Goal: Task Accomplishment & Management: Use online tool/utility

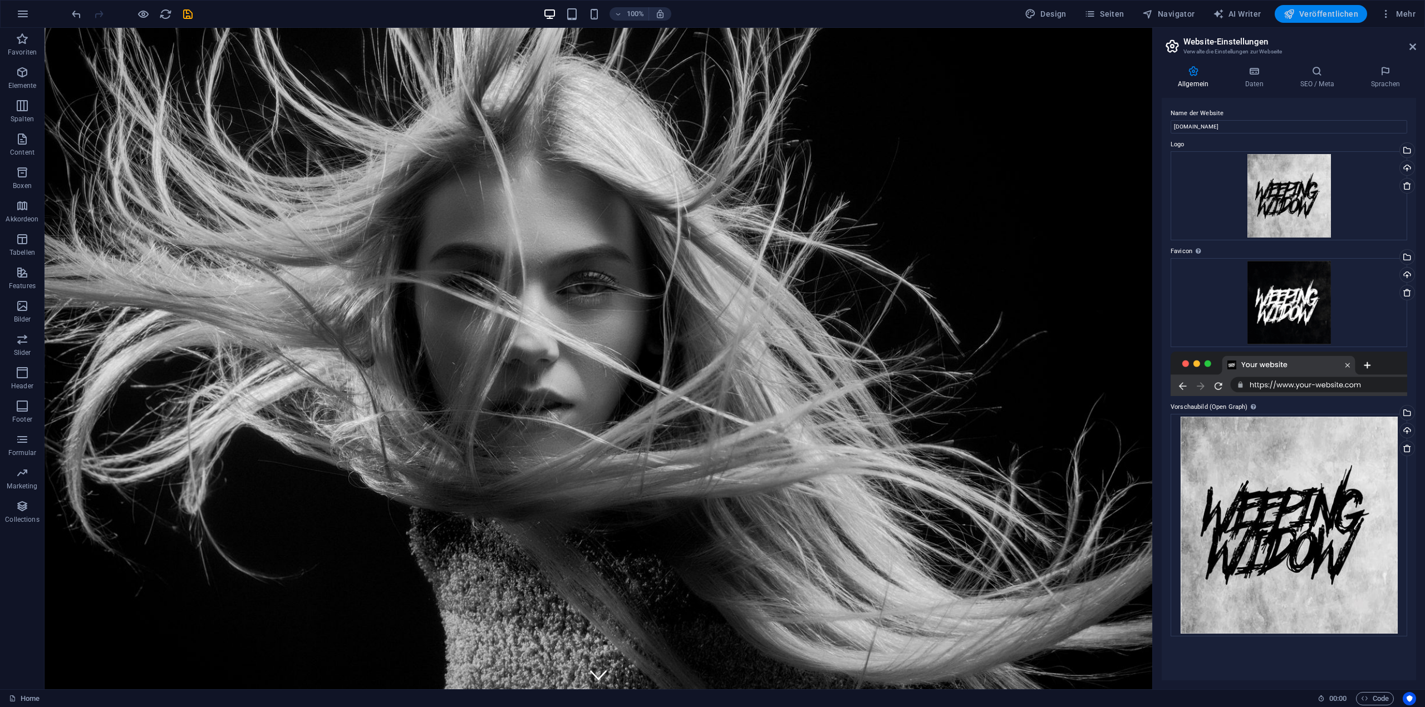
click at [1327, 13] on span "Veröffentlichen" at bounding box center [1321, 13] width 75 height 11
checkbox input "false"
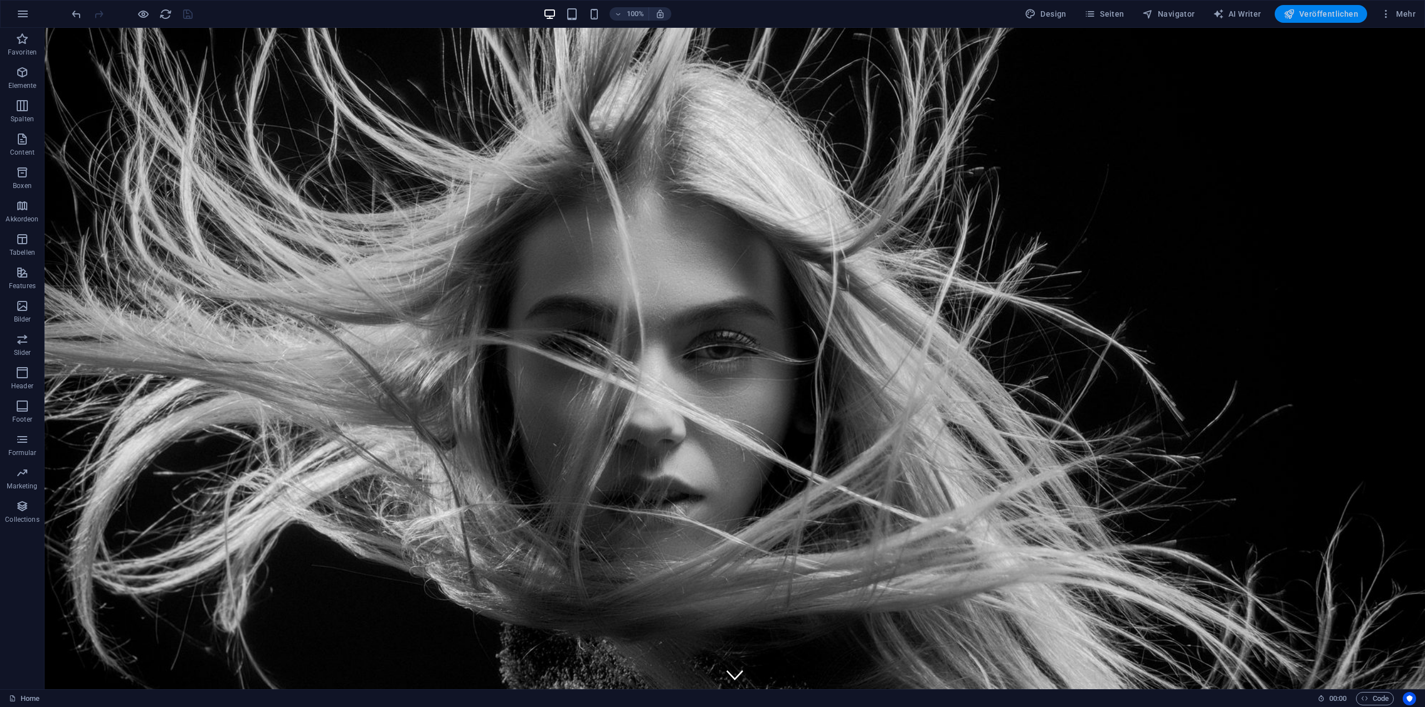
click at [1343, 14] on span "Veröffentlichen" at bounding box center [1321, 13] width 75 height 11
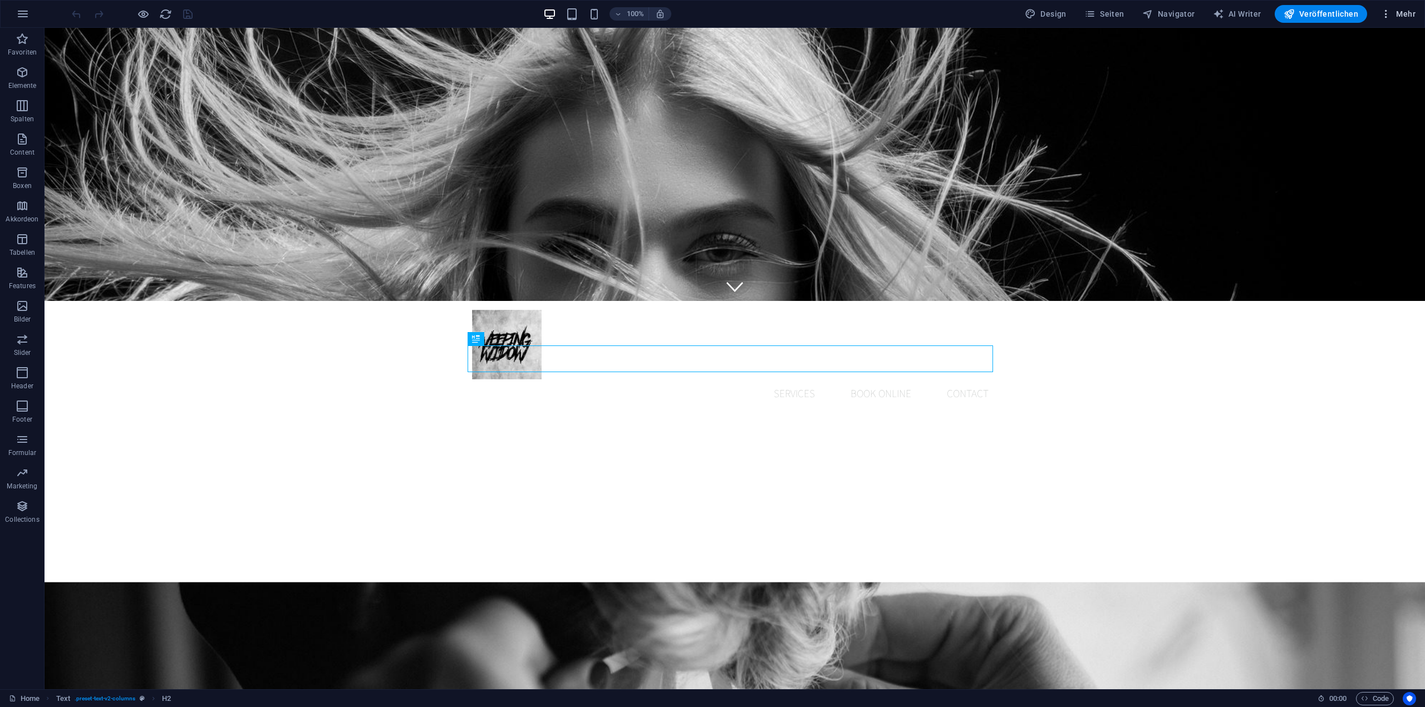
click at [1412, 14] on span "Mehr" at bounding box center [1397, 13] width 35 height 11
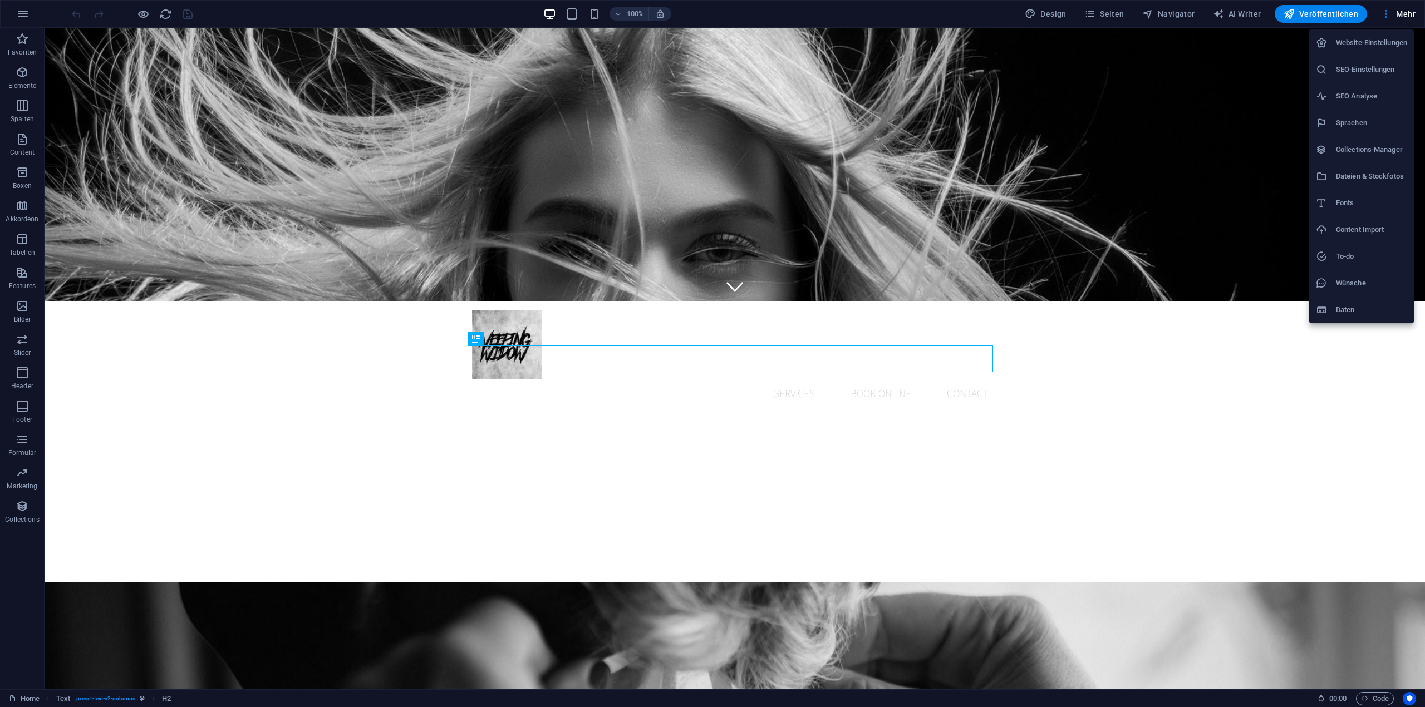
click at [1330, 17] on div at bounding box center [712, 353] width 1425 height 707
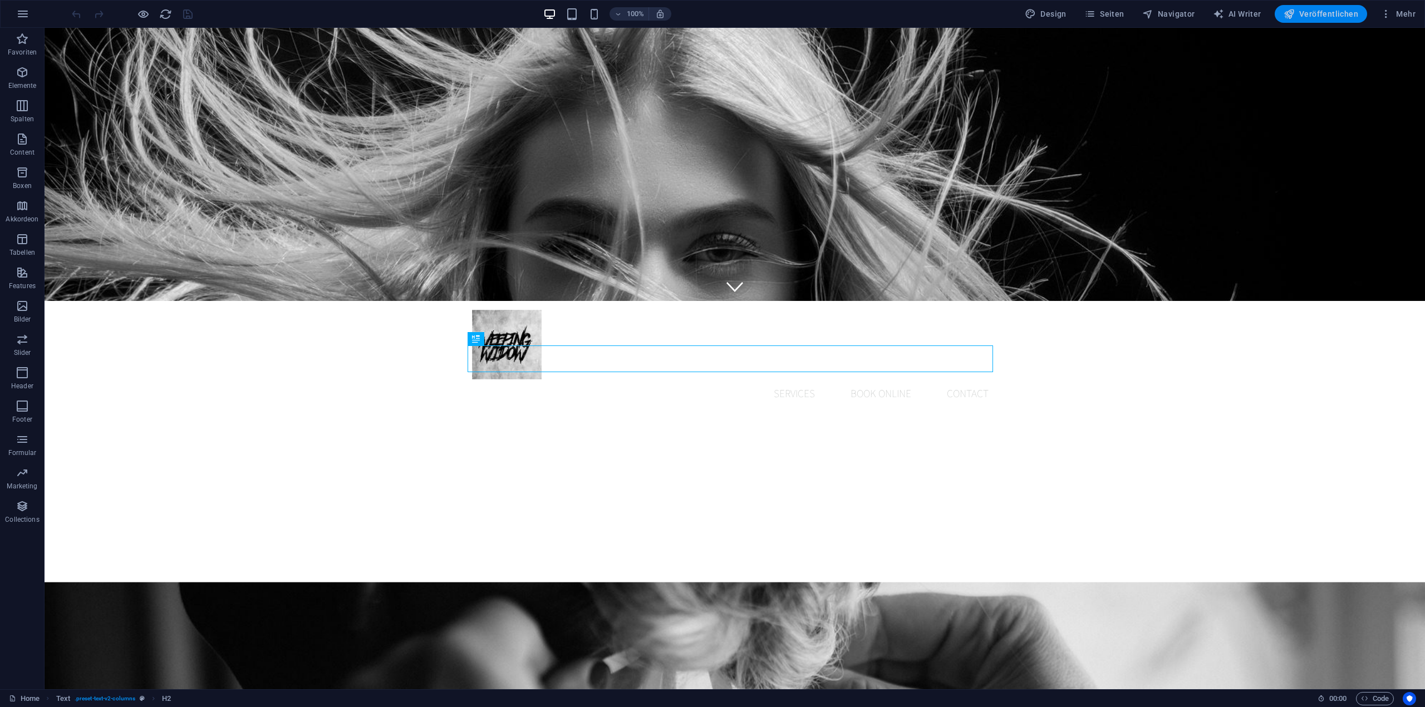
click at [1299, 14] on span "Veröffentlichen" at bounding box center [1321, 13] width 75 height 11
